Goal: Task Accomplishment & Management: Complete application form

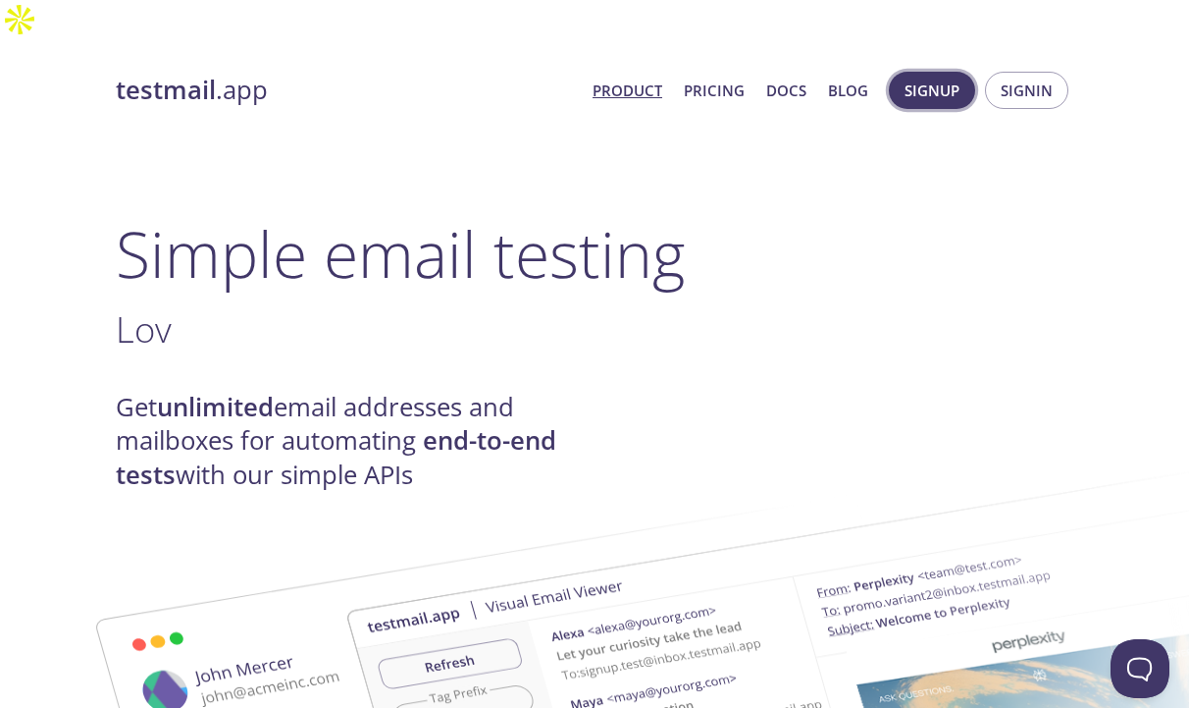
click at [909, 78] on span "Signup" at bounding box center [932, 91] width 55 height 26
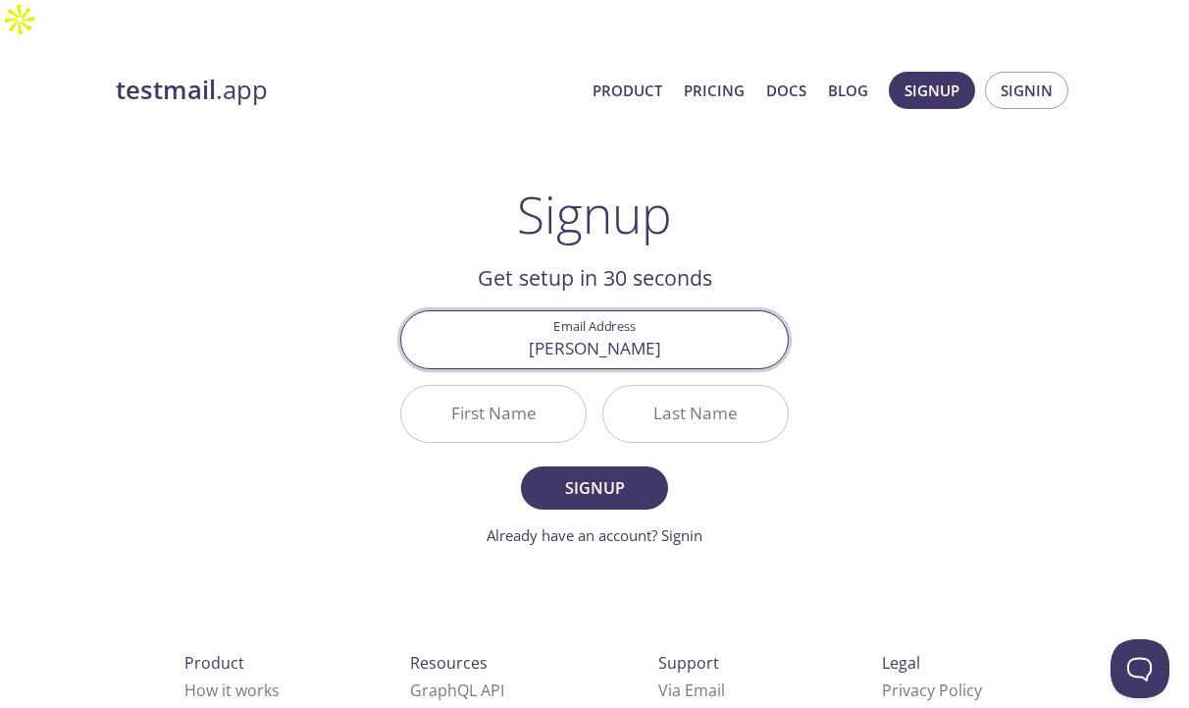
type input "[PERSON_NAME][EMAIL_ADDRESS][DOMAIN_NAME]"
click at [521, 388] on input "First Name" at bounding box center [493, 414] width 185 height 56
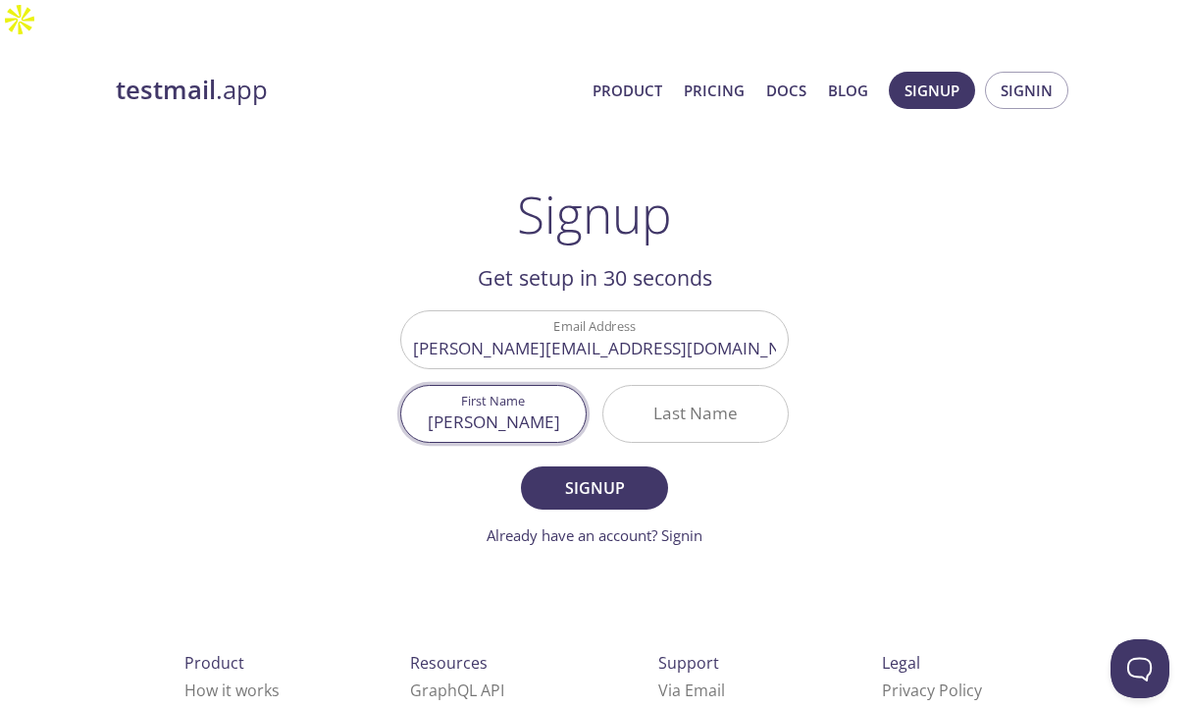
type input "[PERSON_NAME]"
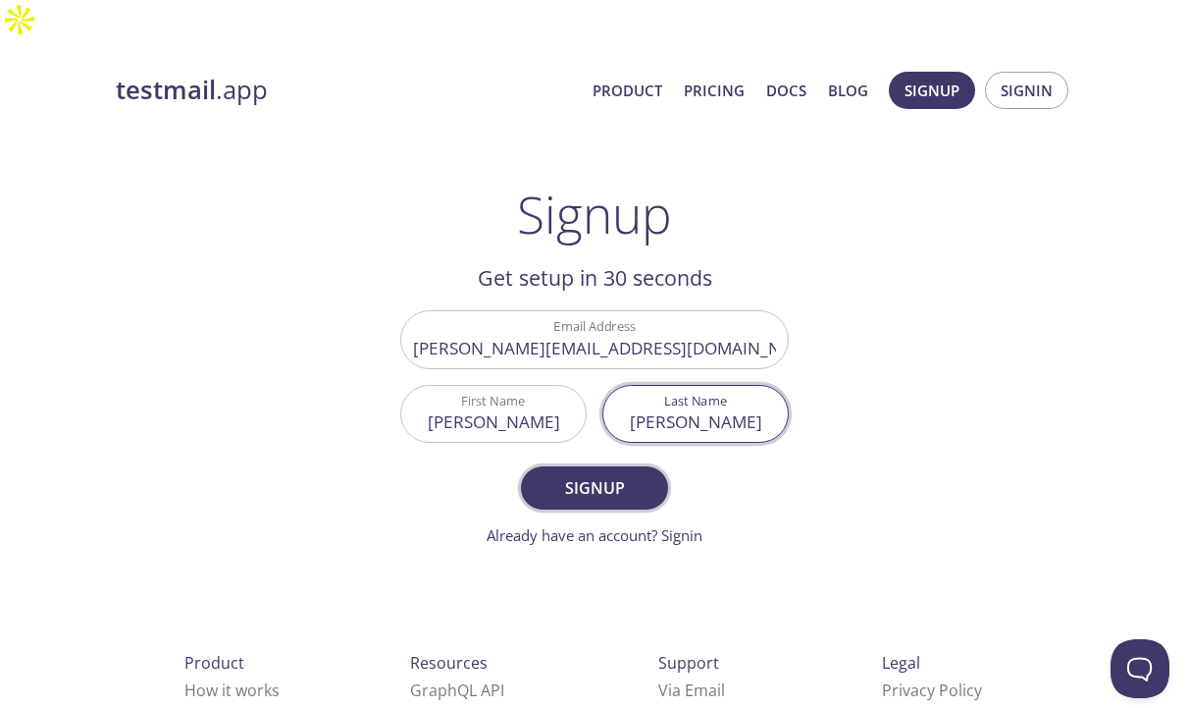
type input "[PERSON_NAME]"
click at [610, 474] on span "Signup" at bounding box center [595, 487] width 104 height 27
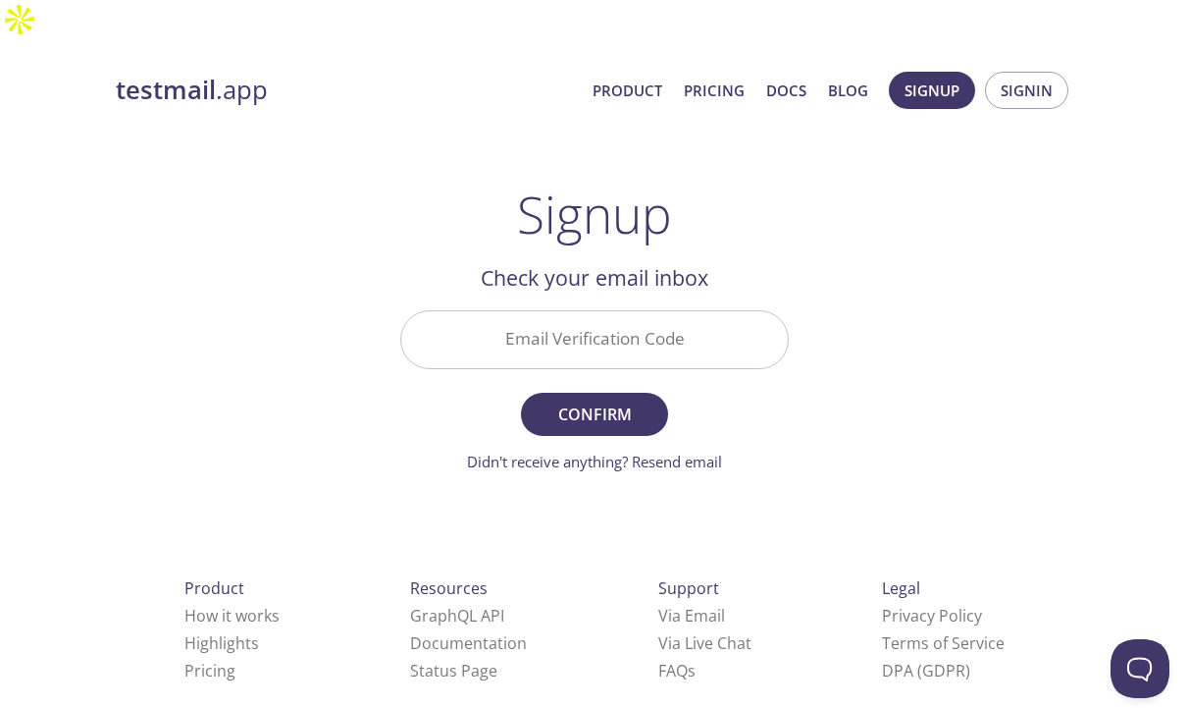
click at [609, 311] on input "Email Verification Code" at bounding box center [594, 339] width 387 height 56
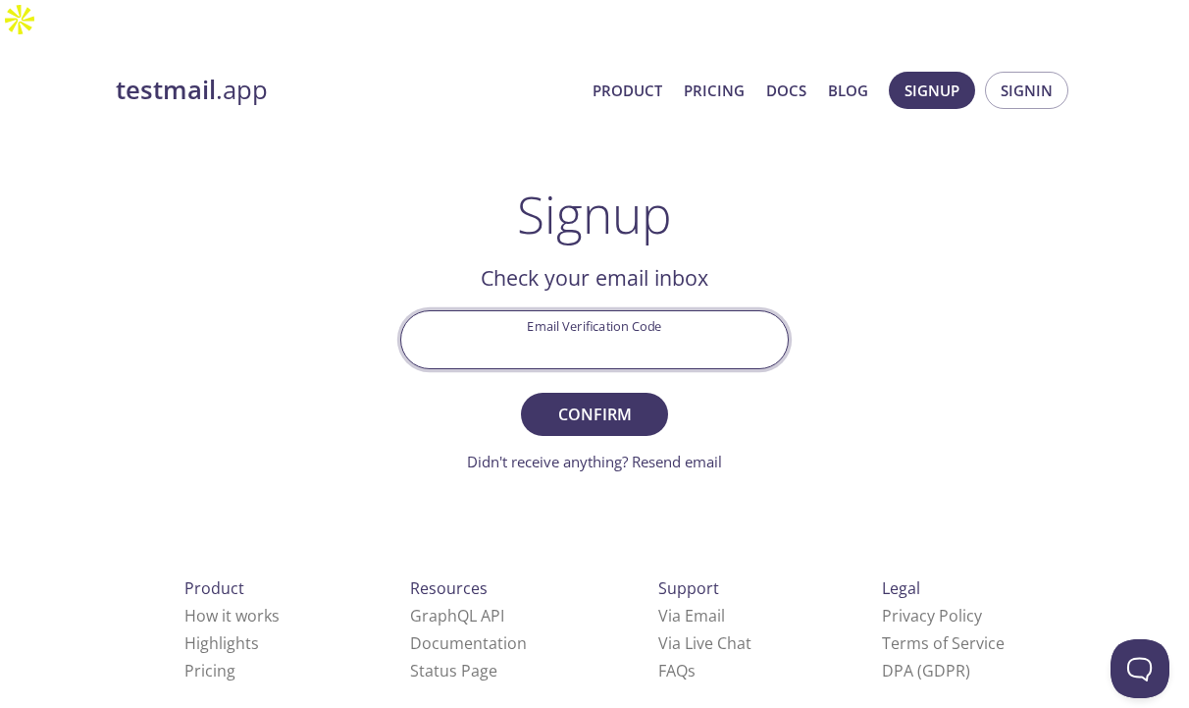
paste input "QUFFU8D"
type input "QUFFU8D"
click at [606, 400] on span "Confirm" at bounding box center [595, 413] width 104 height 27
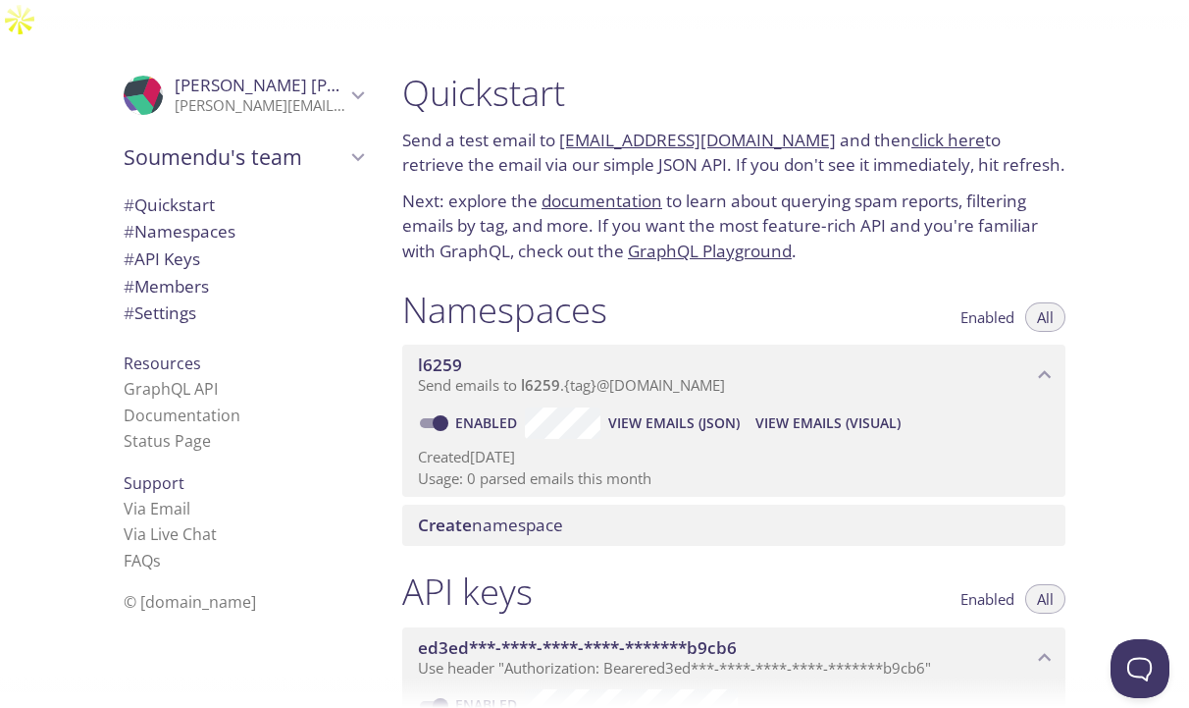
click at [555, 513] on span "Create namespace" at bounding box center [490, 524] width 145 height 23
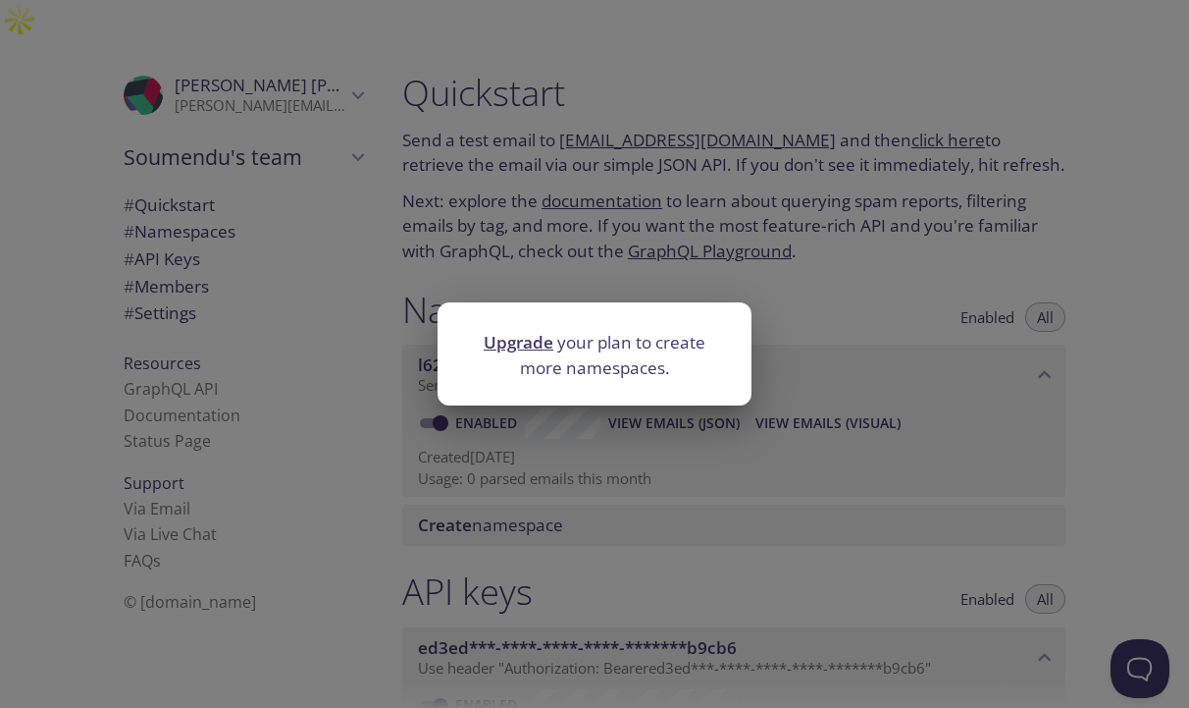
click at [598, 491] on div "Upgrade your plan to create more namespaces." at bounding box center [594, 354] width 1189 height 708
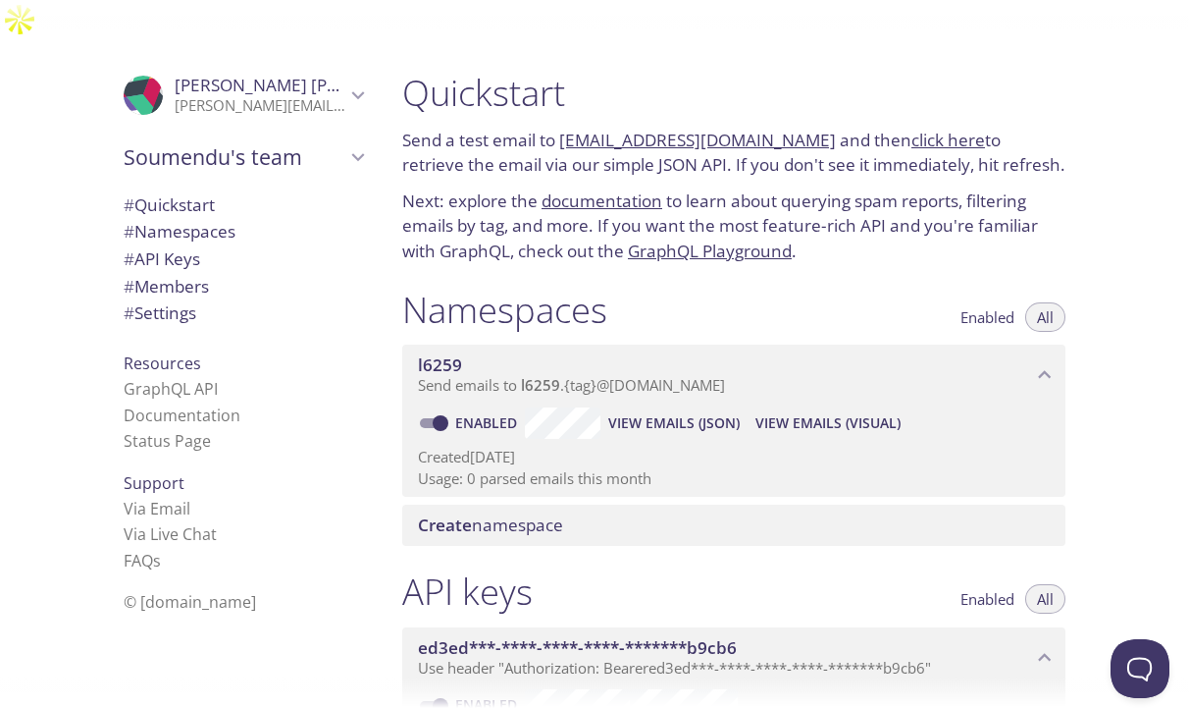
click at [797, 411] on span "View Emails (Visual)" at bounding box center [828, 423] width 145 height 24
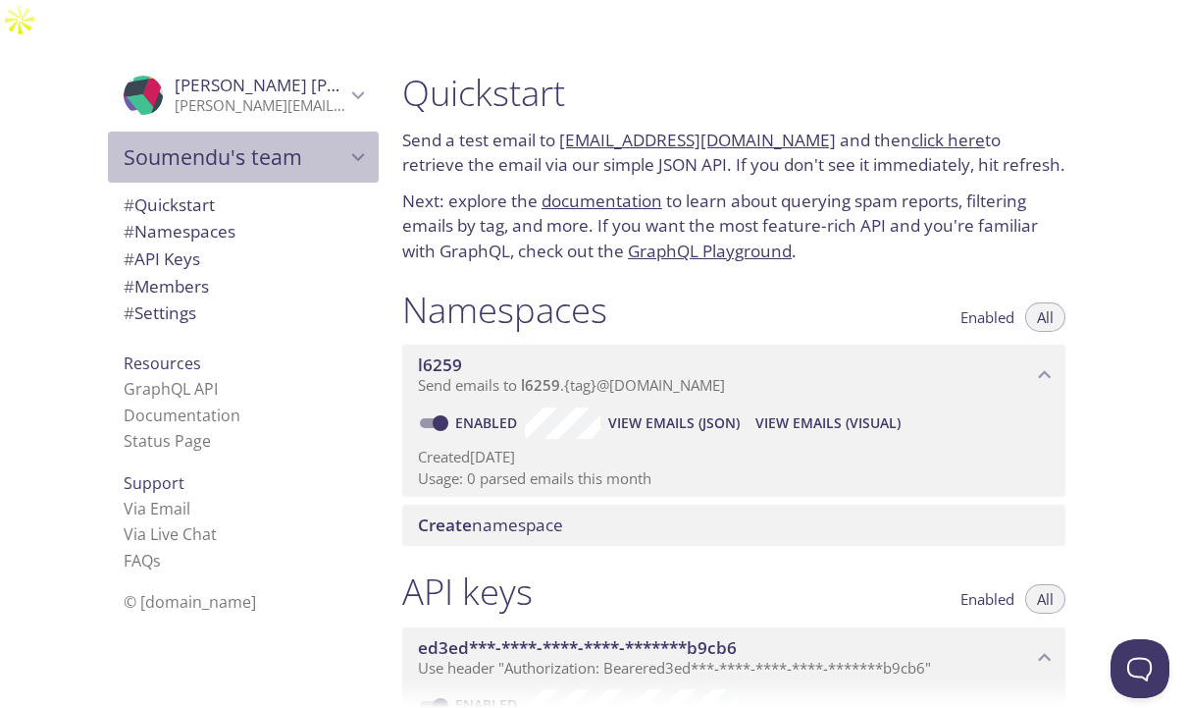
click at [347, 144] on icon "Soumendu's team" at bounding box center [358, 157] width 26 height 26
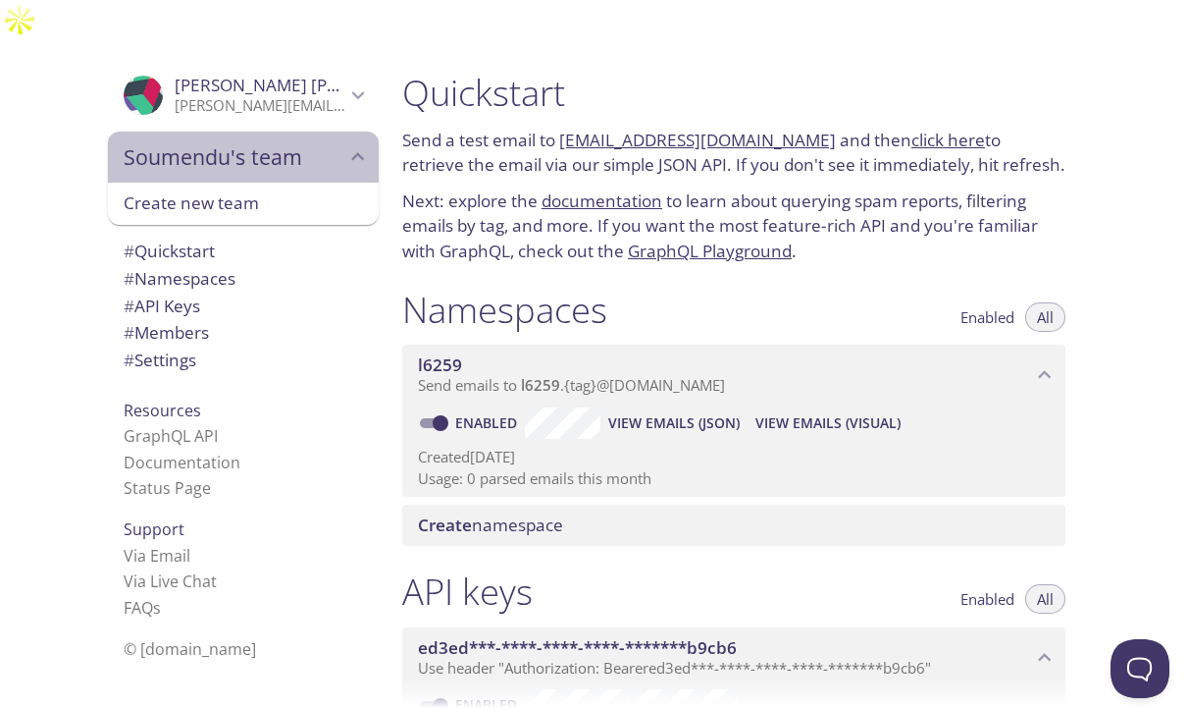
click at [347, 144] on icon "Soumendu's team" at bounding box center [358, 157] width 26 height 26
